Goal: Task Accomplishment & Management: Manage account settings

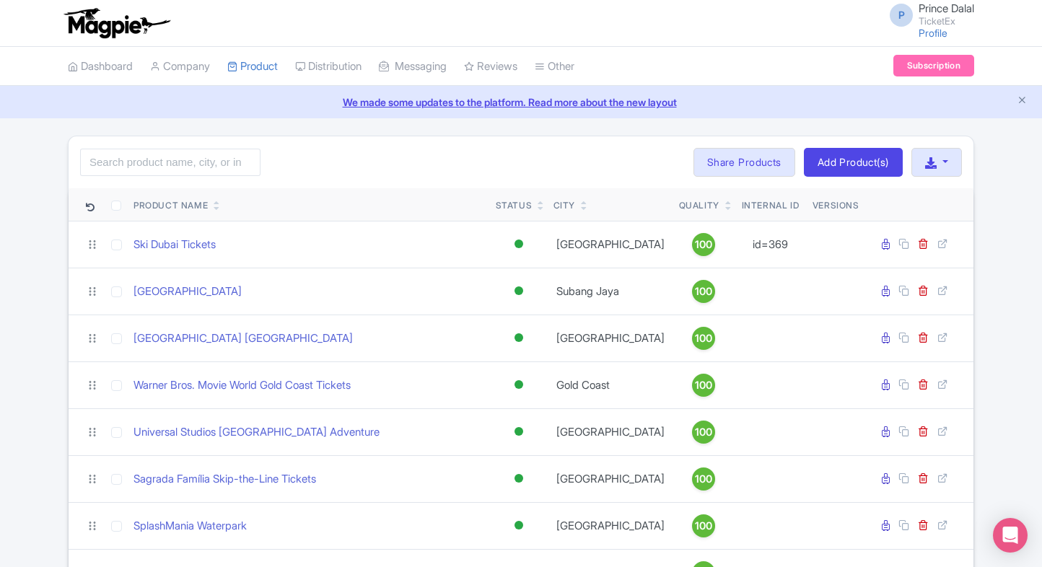
click at [144, 146] on div "Search Bulk Actions Delete Add to Collection Share Products Add to Collection C…" at bounding box center [521, 162] width 905 height 52
click at [128, 160] on input "search" at bounding box center [170, 162] width 180 height 27
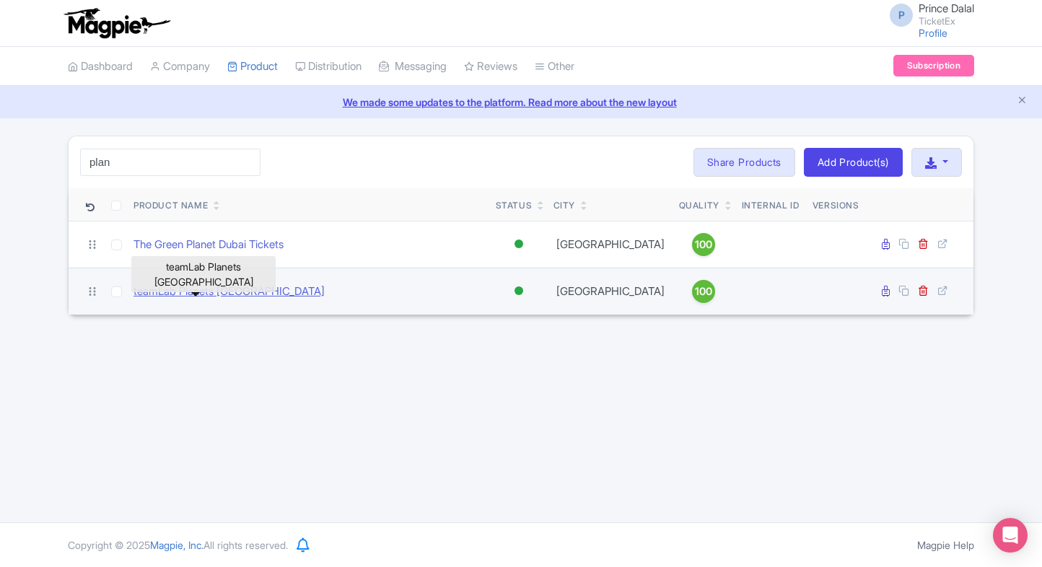
type input "plan"
click at [196, 292] on link "teamLab Planets [GEOGRAPHIC_DATA]" at bounding box center [228, 292] width 191 height 17
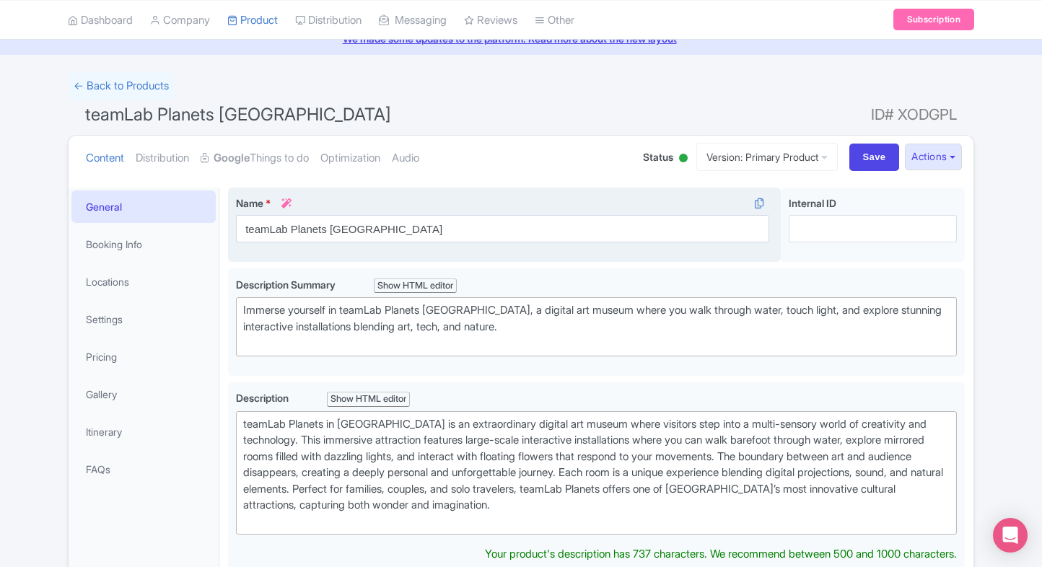
scroll to position [64, 0]
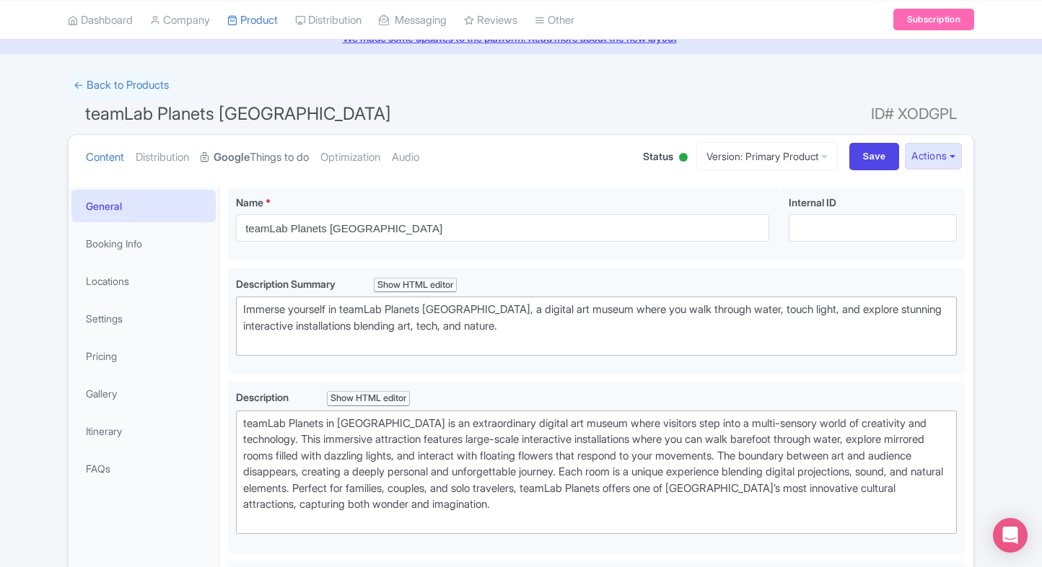
click at [286, 167] on link "Google Things to do" at bounding box center [255, 157] width 108 height 45
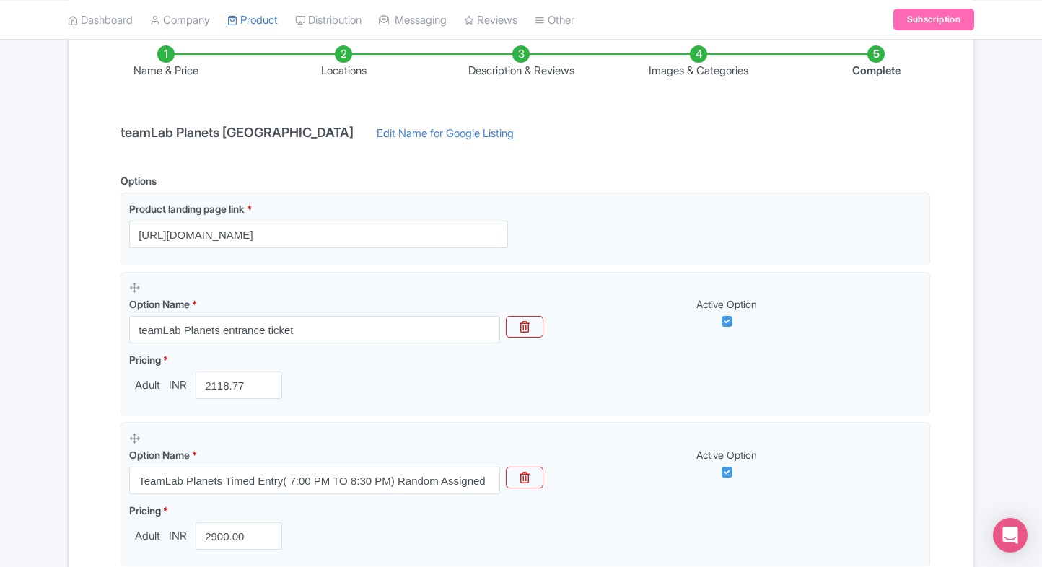
scroll to position [0, 0]
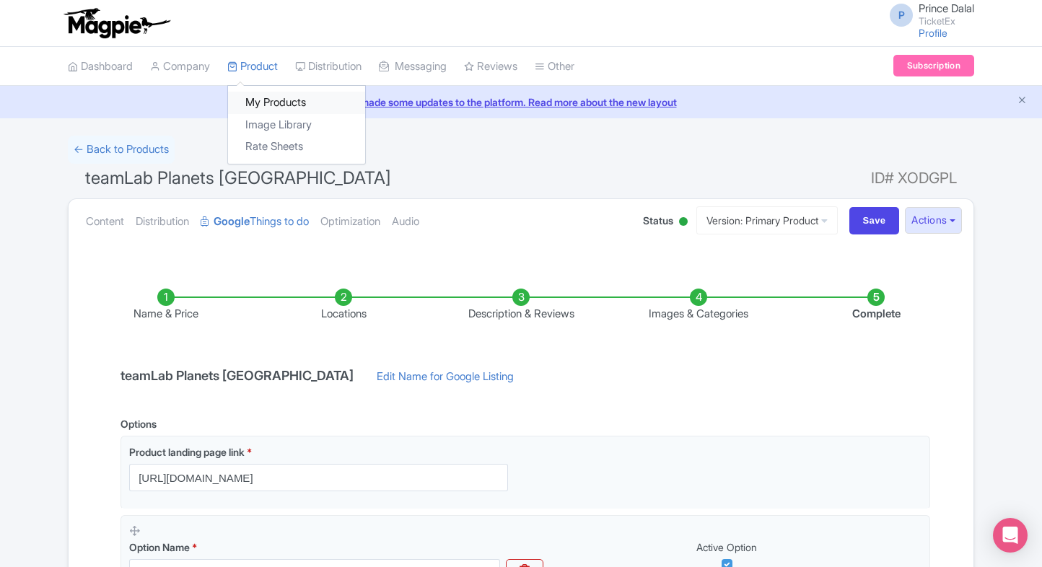
click at [252, 94] on link "My Products" at bounding box center [296, 103] width 137 height 22
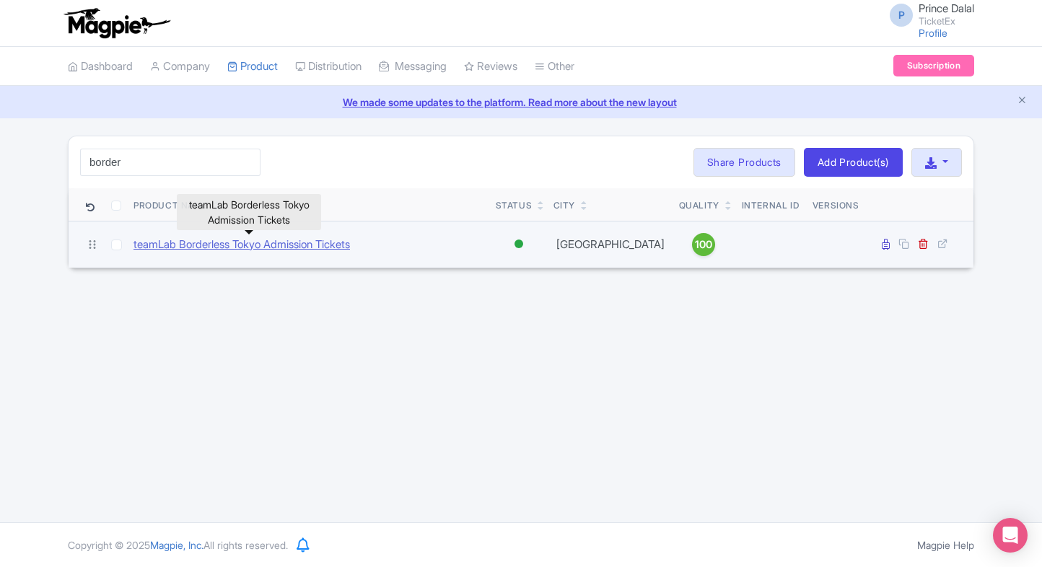
type input "border"
click at [177, 243] on link "teamLab Borderless Tokyo Admission Tickets" at bounding box center [241, 245] width 216 height 17
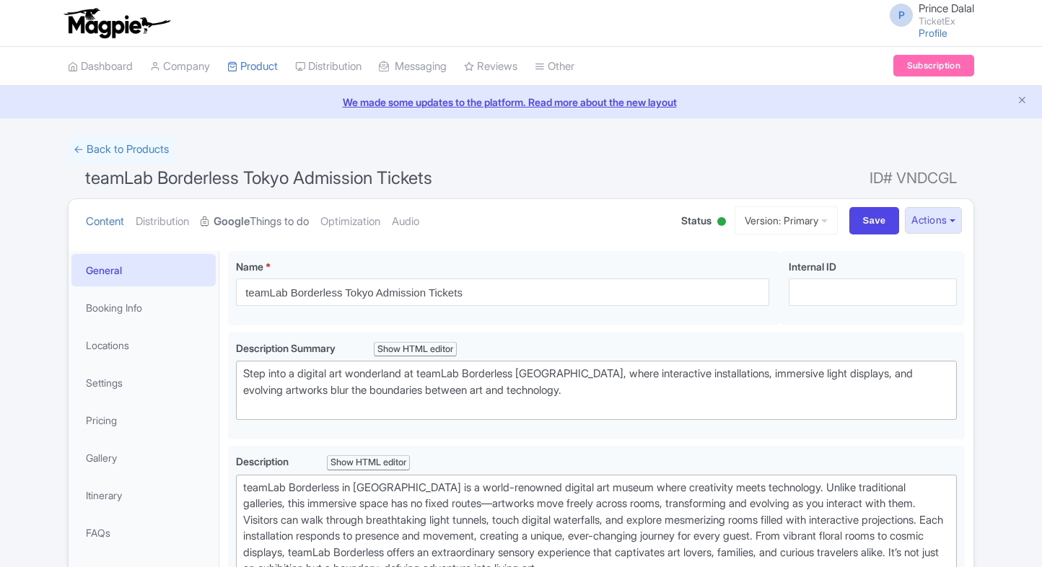
click at [268, 215] on link "Google Things to do" at bounding box center [255, 221] width 108 height 45
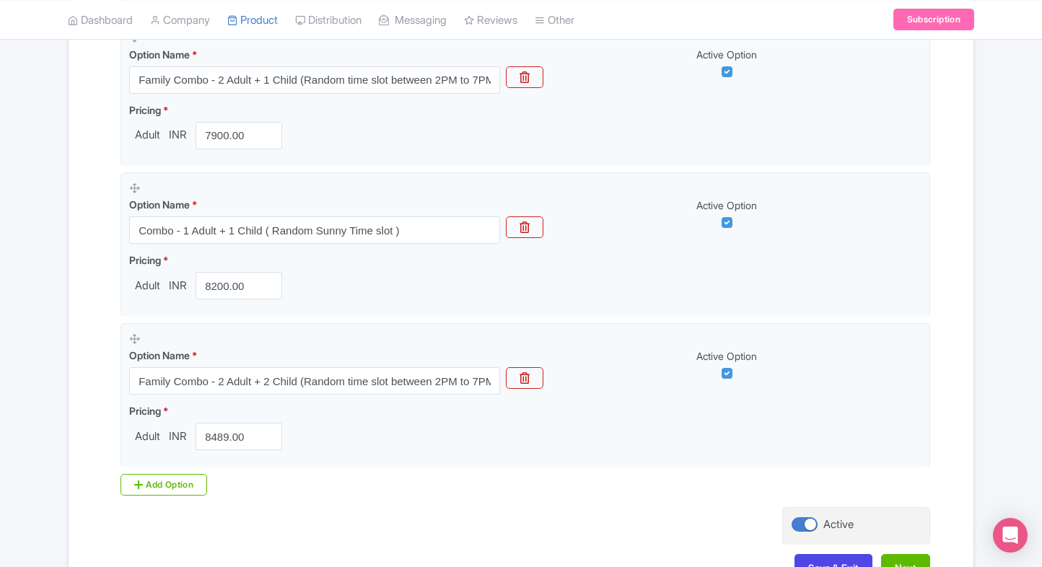
scroll to position [1343, 0]
